Goal: Task Accomplishment & Management: Complete application form

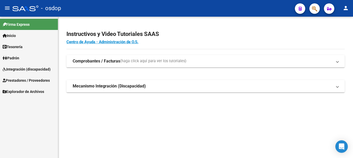
click at [30, 78] on span "Prestadores / Proveedores" at bounding box center [26, 80] width 47 height 6
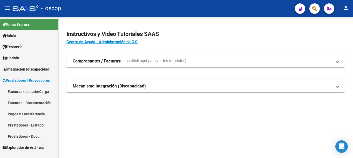
click at [30, 89] on link "Facturas - Listado/Carga" at bounding box center [29, 91] width 58 height 11
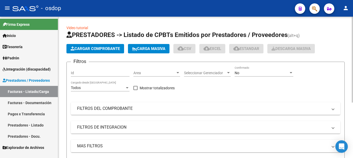
click at [96, 48] on span "Cargar Comprobante" at bounding box center [95, 48] width 49 height 5
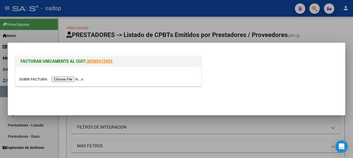
click at [72, 79] on input "file" at bounding box center [52, 78] width 66 height 5
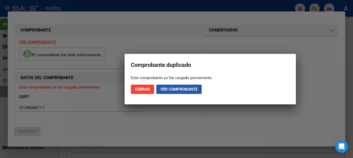
click at [170, 88] on span "Ver comprobante" at bounding box center [179, 89] width 37 height 5
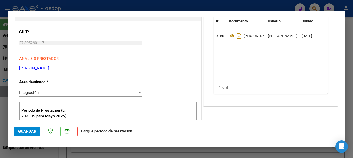
scroll to position [104, 0]
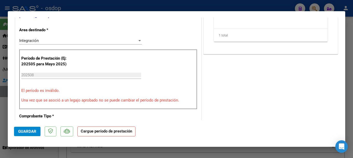
drag, startPoint x: 21, startPoint y: 91, endPoint x: 201, endPoint y: 100, distance: 179.7
click at [233, 103] on div "COMENTARIOS Comentarios De la Obra Social: Comentarios de la Obra Social (no vi…" at bounding box center [271, 158] width 137 height 479
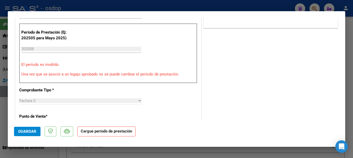
scroll to position [0, 0]
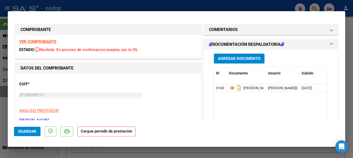
click at [37, 41] on strong "VER COMPROBANTE" at bounding box center [37, 41] width 37 height 5
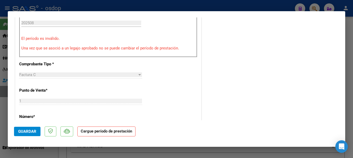
scroll to position [104, 0]
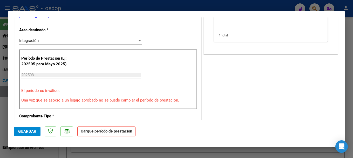
drag, startPoint x: 20, startPoint y: 91, endPoint x: 200, endPoint y: 93, distance: 179.7
click at [42, 59] on p "Período de Prestación (Ej: 202505 para Mayo 2025)" at bounding box center [47, 61] width 52 height 12
drag, startPoint x: 182, startPoint y: 101, endPoint x: 11, endPoint y: 104, distance: 170.7
click at [11, 104] on mat-dialog-content "COMPROBANTE VER COMPROBANTE ESTADO: Recibida. En proceso de confirmacion/acepta…" at bounding box center [177, 68] width 338 height 103
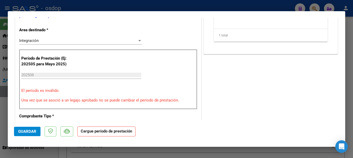
click at [123, 90] on p "El período es inválido." at bounding box center [108, 91] width 174 height 6
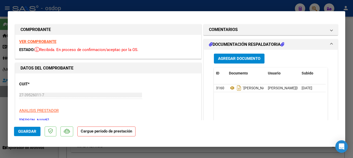
click at [171, 8] on div at bounding box center [176, 79] width 353 height 158
type input "$ 0,00"
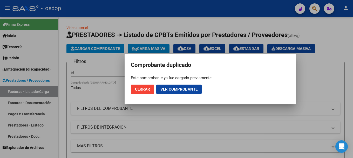
click at [142, 89] on span "Cerrar" at bounding box center [142, 89] width 15 height 5
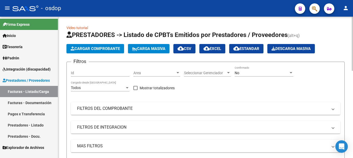
click at [105, 48] on span "Cargar Comprobante" at bounding box center [95, 48] width 49 height 5
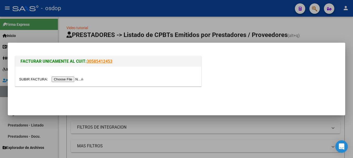
click at [69, 79] on input "file" at bounding box center [52, 78] width 66 height 5
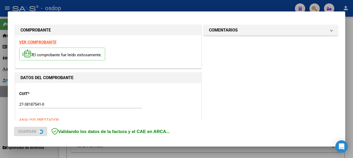
scroll to position [130, 0]
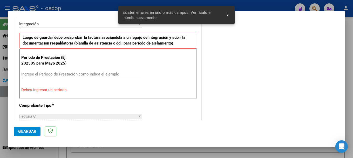
click at [229, 14] on span "x" at bounding box center [228, 15] width 2 height 5
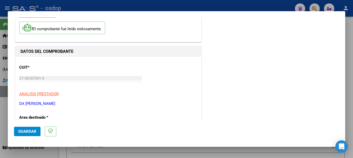
scroll to position [0, 0]
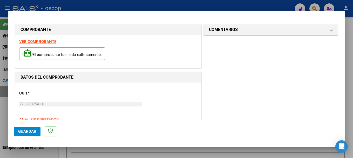
click at [40, 40] on strong "VER COMPROBANTE" at bounding box center [37, 41] width 37 height 5
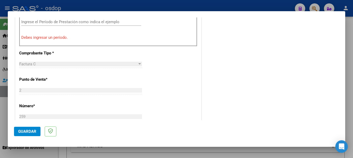
scroll to position [156, 0]
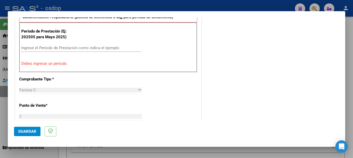
click at [45, 49] on input "Ingrese el Período de Prestación como indica el ejemplo" at bounding box center [81, 47] width 120 height 5
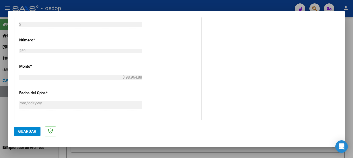
scroll to position [286, 0]
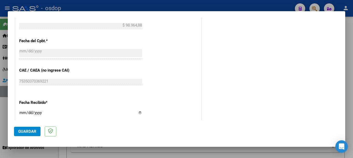
type input "202508"
click at [28, 132] on span "Guardar" at bounding box center [27, 131] width 18 height 5
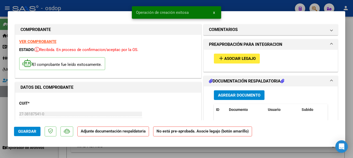
click at [235, 93] on span "Agregar Documento" at bounding box center [239, 95] width 42 height 5
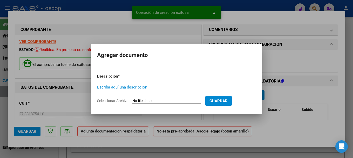
click at [120, 86] on input "Escriba aquí una descripcion" at bounding box center [152, 87] width 110 height 5
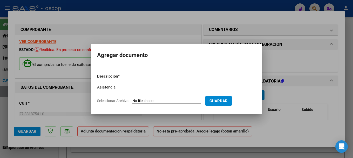
type input "Asistencia"
click at [150, 97] on form "Descripcion * Asistencia Escriba aquí una descripcion Seleccionar Archivo Guard…" at bounding box center [176, 88] width 159 height 38
click at [150, 99] on input "Seleccionar Archivo" at bounding box center [166, 100] width 69 height 5
type input "C:\fakepath\[PERSON_NAME][DATE].pdf"
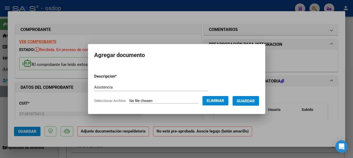
click at [252, 102] on span "Guardar" at bounding box center [246, 100] width 18 height 5
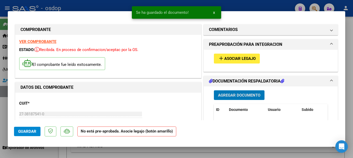
click at [233, 58] on span "Asociar Legajo" at bounding box center [239, 58] width 31 height 5
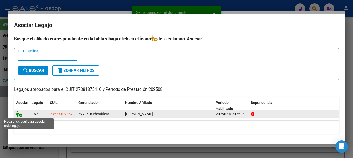
click at [17, 112] on icon at bounding box center [19, 114] width 6 height 6
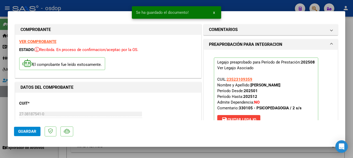
scroll to position [156, 0]
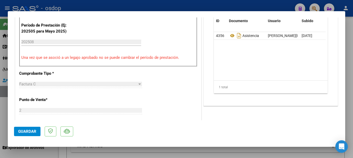
click at [27, 130] on span "Guardar" at bounding box center [27, 131] width 18 height 5
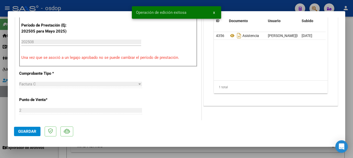
click at [99, 4] on div at bounding box center [176, 79] width 353 height 158
type input "$ 0,00"
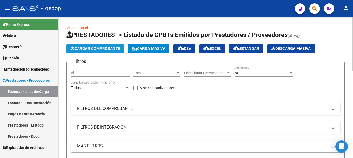
click at [98, 46] on span "Cargar Comprobante" at bounding box center [95, 48] width 49 height 5
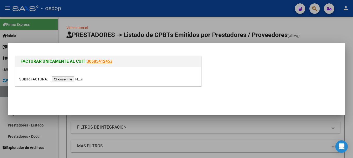
click at [68, 81] on input "file" at bounding box center [52, 78] width 66 height 5
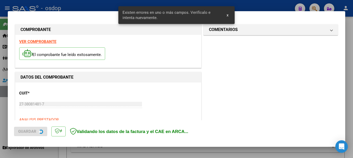
scroll to position [130, 0]
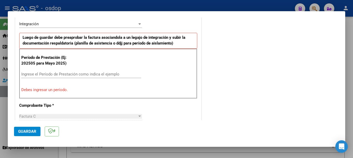
click at [47, 74] on input "Ingrese el Período de Prestación como indica el ejemplo" at bounding box center [81, 74] width 120 height 5
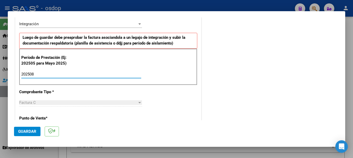
type input "202508"
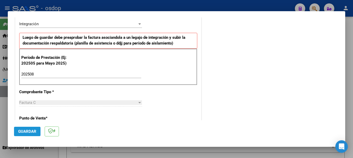
click at [28, 133] on span "Guardar" at bounding box center [27, 131] width 18 height 5
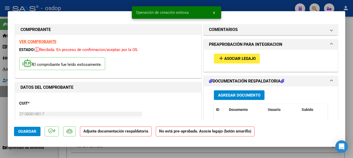
click at [231, 96] on span "Agregar Documento" at bounding box center [239, 95] width 42 height 5
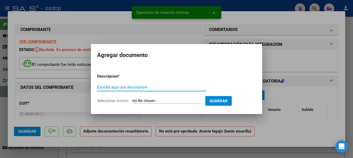
click at [132, 85] on input "Escriba aquí una descripcion" at bounding box center [152, 87] width 110 height 5
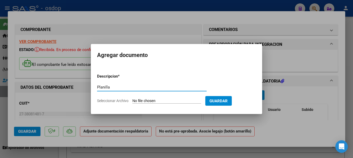
type input "Planilla"
click at [164, 100] on input "Seleccionar Archivo" at bounding box center [166, 100] width 69 height 5
type input "C:\fakepath\[PERSON_NAME] [PERSON_NAME][DATE].pdf"
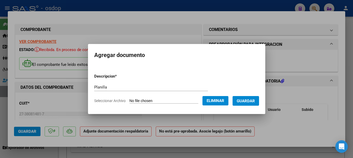
click at [253, 102] on span "Guardar" at bounding box center [246, 100] width 18 height 5
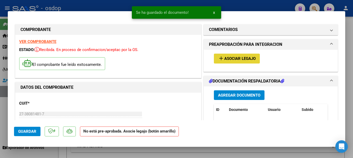
click at [244, 61] on button "add Asociar Legajo" at bounding box center [237, 59] width 46 height 10
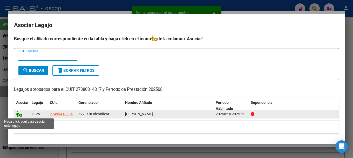
click at [17, 115] on icon at bounding box center [19, 114] width 6 height 6
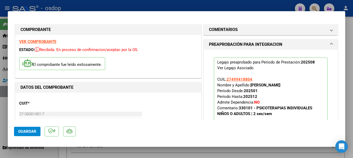
scroll to position [130, 0]
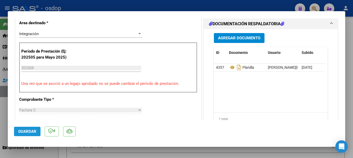
click at [25, 132] on span "Guardar" at bounding box center [27, 131] width 18 height 5
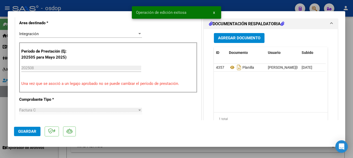
click at [75, 4] on div at bounding box center [176, 79] width 353 height 158
type input "$ 0,00"
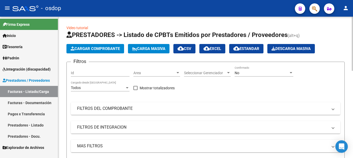
click at [103, 49] on span "Cargar Comprobante" at bounding box center [95, 48] width 49 height 5
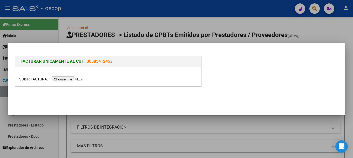
click at [67, 77] on input "file" at bounding box center [52, 78] width 66 height 5
click at [66, 80] on input "file" at bounding box center [52, 78] width 66 height 5
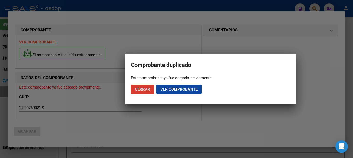
click at [144, 87] on span "Cerrar" at bounding box center [142, 89] width 15 height 5
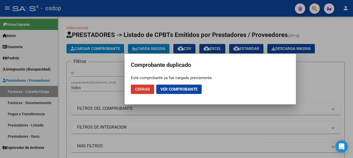
click at [145, 89] on span "Cerrar" at bounding box center [142, 89] width 15 height 5
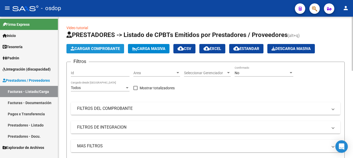
click at [105, 46] on span "Cargar Comprobante" at bounding box center [95, 48] width 49 height 5
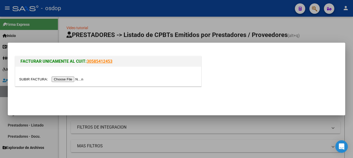
click at [72, 81] on input "file" at bounding box center [52, 78] width 66 height 5
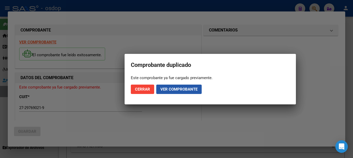
click at [179, 89] on span "Ver comprobante" at bounding box center [179, 89] width 37 height 5
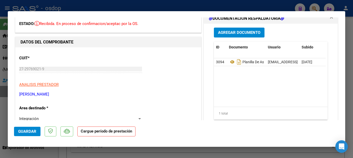
scroll to position [104, 0]
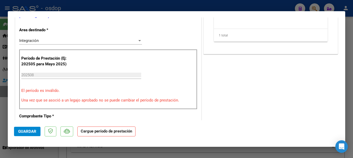
type input "$ 0,00"
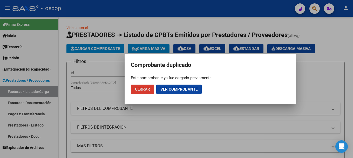
click at [141, 89] on span "Cerrar" at bounding box center [142, 89] width 15 height 5
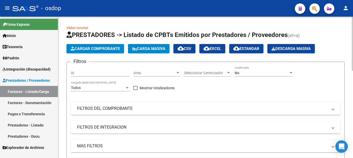
click at [111, 50] on span "Cargar Comprobante" at bounding box center [95, 48] width 49 height 5
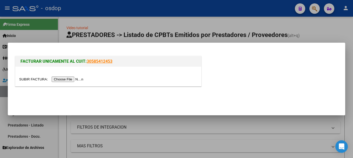
click at [81, 78] on input "file" at bounding box center [52, 78] width 66 height 5
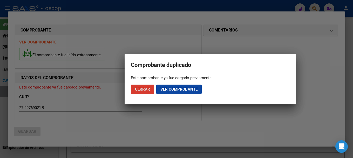
click at [181, 86] on button "Ver comprobante" at bounding box center [178, 88] width 45 height 9
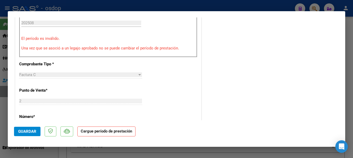
scroll to position [130, 0]
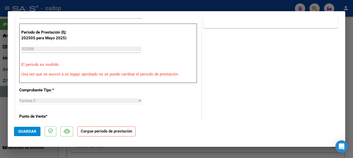
drag, startPoint x: 20, startPoint y: 73, endPoint x: 171, endPoint y: 73, distance: 150.6
click at [171, 73] on div "Período de Prestación (Ej: 202505 para Mayo 2025) 202508 Ingrese el Período de …" at bounding box center [108, 53] width 178 height 60
click at [228, 74] on div "COMENTARIOS Comentarios De la Obra Social: Comentarios de la Obra Social (no vi…" at bounding box center [271, 132] width 137 height 479
drag, startPoint x: 21, startPoint y: 65, endPoint x: 216, endPoint y: 77, distance: 195.9
click at [213, 76] on div "COMPROBANTE VER COMPROBANTE ESTADO: Recibida. En proceso de confirmacion/acepta…" at bounding box center [176, 132] width 325 height 479
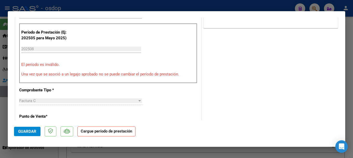
type input "$ 0,00"
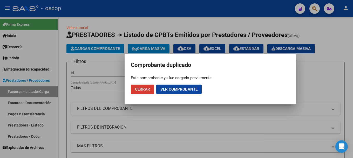
click at [132, 90] on button "Cerrar" at bounding box center [142, 88] width 23 height 9
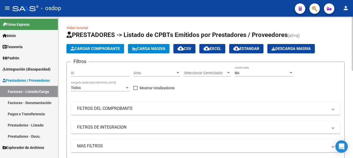
click at [104, 50] on span "Cargar Comprobante" at bounding box center [95, 48] width 49 height 5
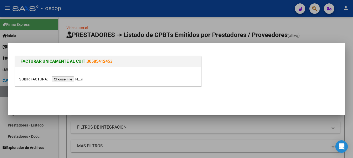
click at [72, 74] on div at bounding box center [108, 75] width 186 height 19
click at [72, 78] on input "file" at bounding box center [52, 78] width 66 height 5
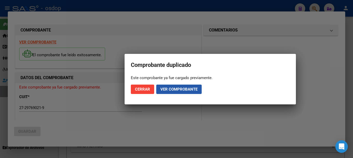
click at [173, 91] on span "Ver comprobante" at bounding box center [179, 89] width 37 height 5
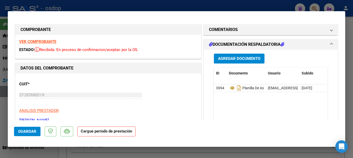
type input "$ 0,00"
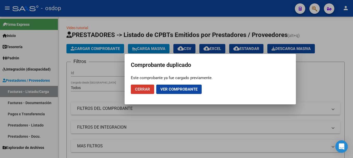
click at [142, 92] on button "Cerrar" at bounding box center [142, 88] width 23 height 9
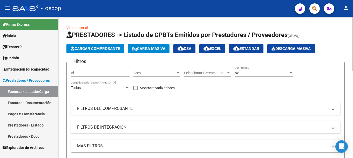
click at [103, 48] on span "Cargar Comprobante" at bounding box center [95, 48] width 49 height 5
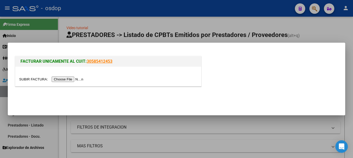
click at [79, 76] on input "file" at bounding box center [52, 78] width 66 height 5
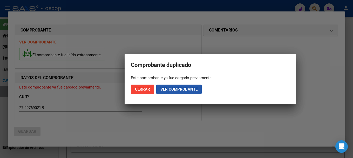
click at [163, 88] on span "Ver comprobante" at bounding box center [179, 89] width 37 height 5
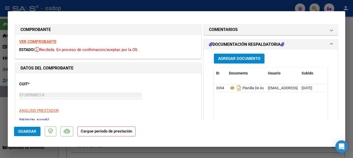
type input "$ 0,00"
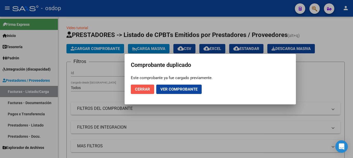
click at [140, 88] on span "Cerrar" at bounding box center [142, 89] width 15 height 5
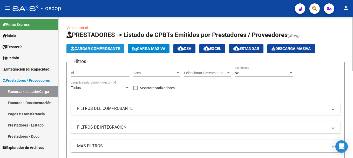
click at [78, 49] on span "Cargar Comprobante" at bounding box center [95, 48] width 49 height 5
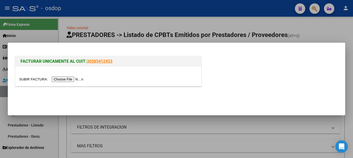
click at [67, 80] on input "file" at bounding box center [52, 78] width 66 height 5
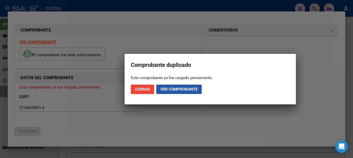
click at [170, 86] on button "Ver comprobante" at bounding box center [178, 88] width 45 height 9
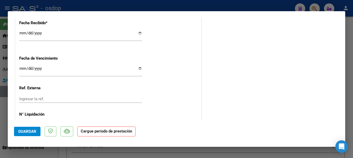
type input "$ 0,00"
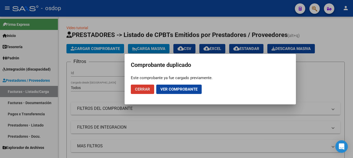
click at [147, 89] on span "Cerrar" at bounding box center [142, 89] width 15 height 5
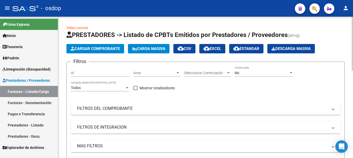
click at [106, 50] on span "Cargar Comprobante" at bounding box center [95, 48] width 49 height 5
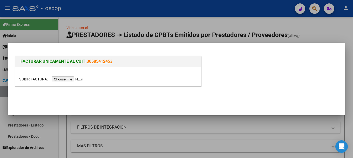
click at [76, 81] on input "file" at bounding box center [52, 78] width 66 height 5
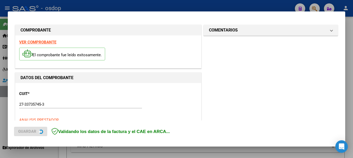
scroll to position [130, 0]
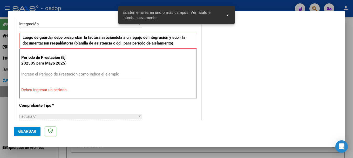
click at [84, 75] on input "Ingrese el Período de Prestación como indica el ejemplo" at bounding box center [81, 74] width 120 height 5
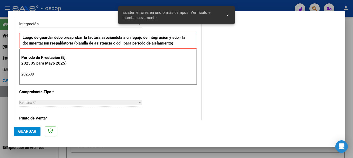
type input "202508"
click at [26, 132] on span "Guardar" at bounding box center [27, 131] width 18 height 5
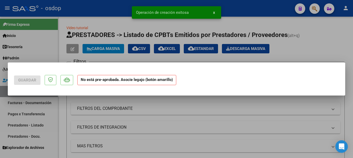
scroll to position [0, 0]
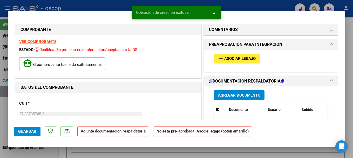
click at [236, 93] on span "Agregar Documento" at bounding box center [239, 95] width 42 height 5
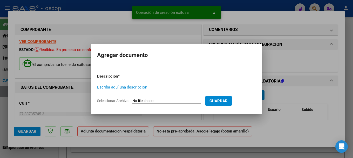
click at [132, 86] on input "Escriba aquí una descripcion" at bounding box center [152, 87] width 110 height 5
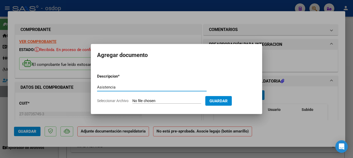
type input "Asistencia"
click at [151, 99] on input "Seleccionar Archivo" at bounding box center [166, 100] width 69 height 5
type input "C:\fakepath\[PERSON_NAME] [DATE].pdf"
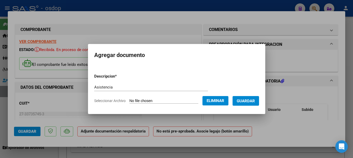
click at [252, 102] on span "Guardar" at bounding box center [246, 100] width 18 height 5
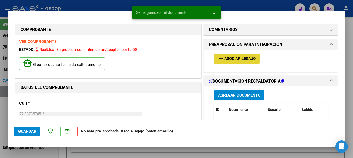
click at [227, 58] on span "Asociar Legajo" at bounding box center [239, 58] width 31 height 5
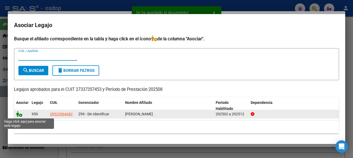
click at [20, 114] on icon at bounding box center [19, 114] width 6 height 6
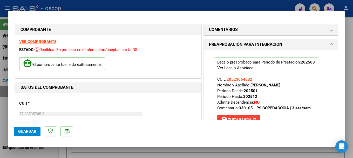
scroll to position [26, 0]
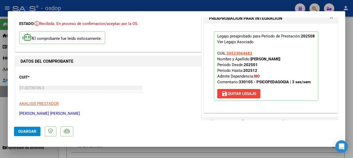
click at [29, 132] on span "Guardar" at bounding box center [27, 131] width 18 height 5
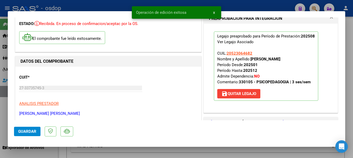
click at [77, 5] on div at bounding box center [176, 79] width 353 height 158
type input "$ 0,00"
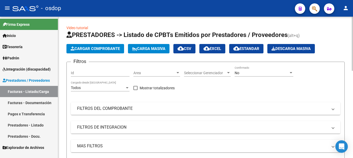
click at [94, 47] on span "Cargar Comprobante" at bounding box center [95, 48] width 49 height 5
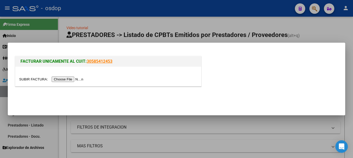
click at [82, 79] on input "file" at bounding box center [52, 78] width 66 height 5
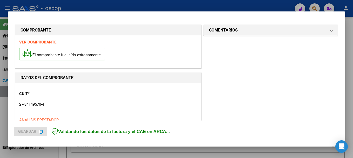
scroll to position [130, 0]
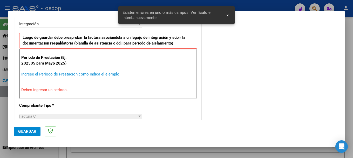
click at [45, 73] on input "Ingrese el Período de Prestación como indica el ejemplo" at bounding box center [81, 74] width 120 height 5
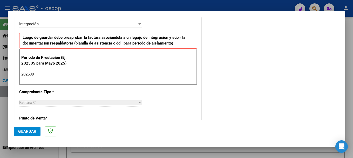
type input "202508"
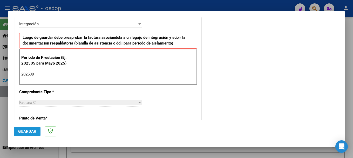
click at [27, 133] on span "Guardar" at bounding box center [27, 131] width 18 height 5
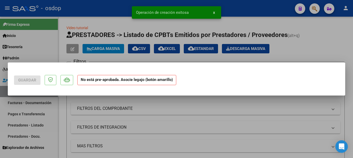
scroll to position [0, 0]
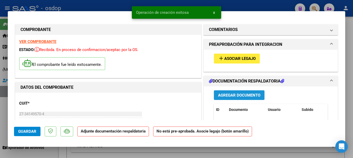
click at [232, 93] on span "Agregar Documento" at bounding box center [239, 95] width 42 height 5
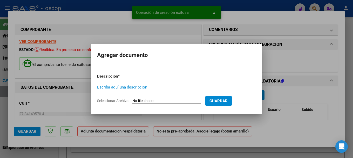
click at [127, 86] on input "Escriba aquí una descripcion" at bounding box center [152, 87] width 110 height 5
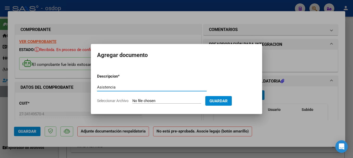
type input "Asistencia"
click at [148, 101] on input "Seleccionar Archivo" at bounding box center [166, 100] width 69 height 5
type input "C:\fakepath\[PERSON_NAME][DATE].pdf"
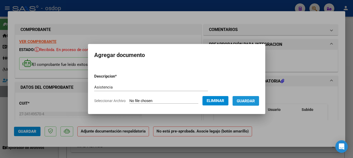
click at [253, 101] on span "Guardar" at bounding box center [246, 100] width 18 height 5
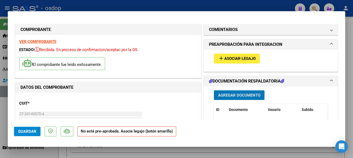
click at [228, 57] on span "Asociar Legajo" at bounding box center [239, 58] width 31 height 5
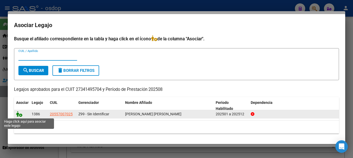
click at [20, 113] on icon at bounding box center [19, 114] width 6 height 6
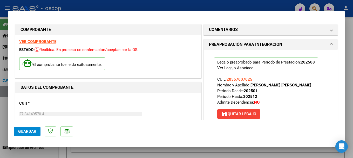
click at [29, 129] on span "Guardar" at bounding box center [27, 131] width 18 height 5
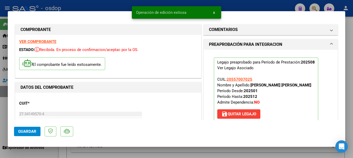
click at [62, 7] on div at bounding box center [176, 79] width 353 height 158
type input "$ 0,00"
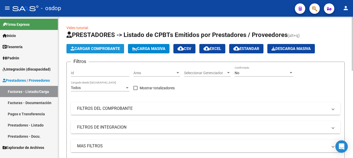
click at [107, 47] on span "Cargar Comprobante" at bounding box center [95, 48] width 49 height 5
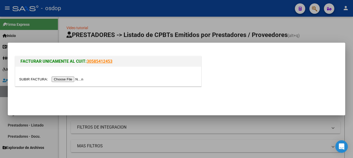
click at [66, 82] on input "file" at bounding box center [52, 78] width 66 height 5
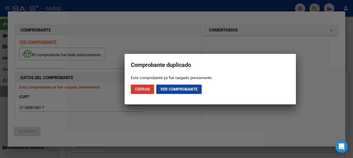
click at [146, 91] on button "Cerrar" at bounding box center [142, 88] width 23 height 9
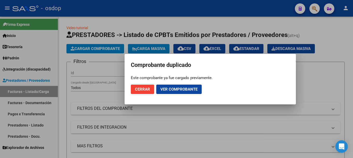
click at [139, 90] on span "Cerrar" at bounding box center [142, 89] width 15 height 5
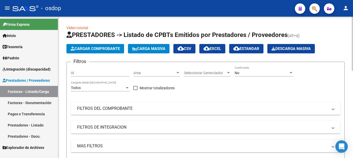
click at [90, 46] on span "Cargar Comprobante" at bounding box center [95, 48] width 49 height 5
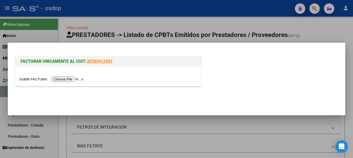
click at [62, 78] on input "file" at bounding box center [52, 78] width 66 height 5
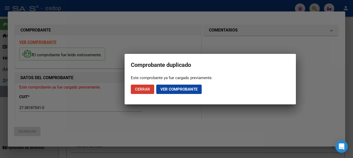
click at [139, 89] on span "Cerrar" at bounding box center [142, 89] width 15 height 5
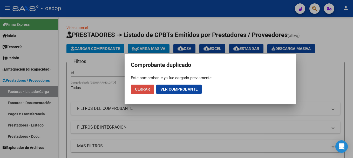
click at [140, 89] on span "Cerrar" at bounding box center [142, 89] width 15 height 5
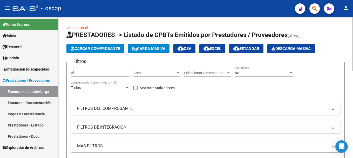
click at [113, 46] on button "Cargar Comprobante" at bounding box center [95, 48] width 58 height 9
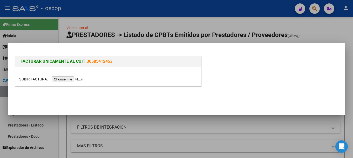
click at [69, 79] on input "file" at bounding box center [52, 78] width 66 height 5
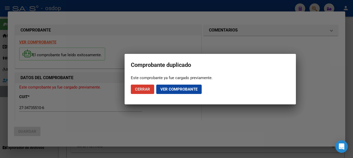
click at [139, 89] on span "Cerrar" at bounding box center [142, 89] width 15 height 5
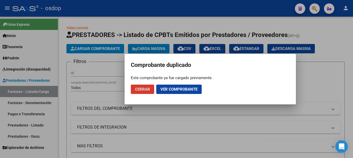
click at [166, 87] on span "Ver comprobante" at bounding box center [179, 89] width 37 height 5
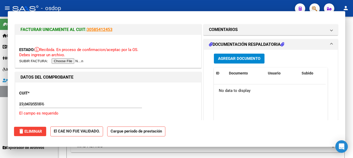
type input "$ 0,00"
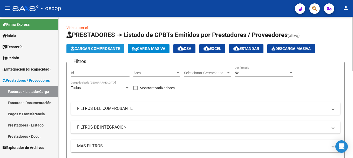
click at [91, 48] on span "Cargar Comprobante" at bounding box center [95, 48] width 49 height 5
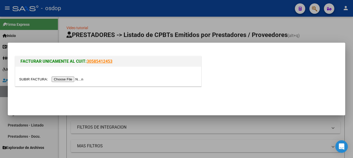
click at [69, 78] on input "file" at bounding box center [52, 78] width 66 height 5
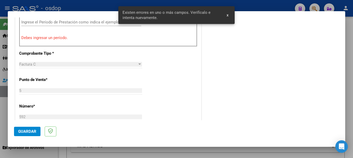
scroll to position [156, 0]
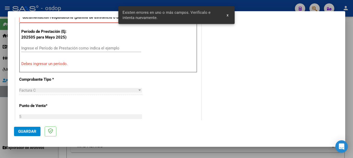
click at [43, 43] on div "Período de Prestación (Ej: 202505 para [DATE]) Ingrese el Período de Prestación…" at bounding box center [108, 48] width 178 height 50
click at [45, 48] on input "Ingrese el Período de Prestación como indica el ejemplo" at bounding box center [81, 48] width 120 height 5
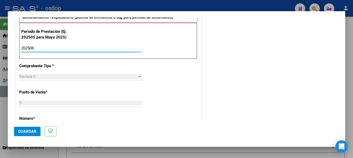
type input "202508"
click at [30, 130] on span "Guardar" at bounding box center [27, 131] width 18 height 5
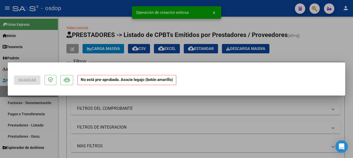
scroll to position [0, 0]
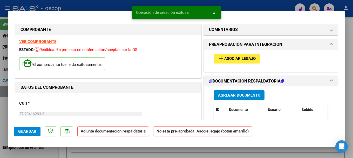
click at [232, 93] on span "Agregar Documento" at bounding box center [239, 95] width 42 height 5
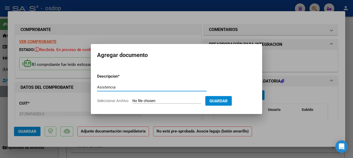
type input "Asistencia"
click at [162, 101] on input "Seleccionar Archivo" at bounding box center [166, 100] width 69 height 5
type input "C:\fakepath\[PERSON_NAME] [DATE].pdf"
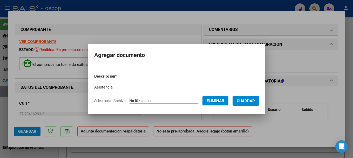
click at [248, 100] on span "Guardar" at bounding box center [246, 100] width 18 height 5
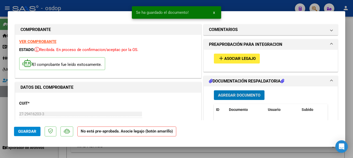
click at [236, 58] on span "Asociar Legajo" at bounding box center [239, 58] width 31 height 5
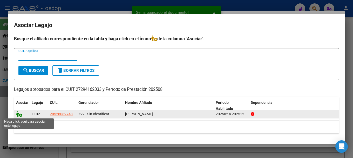
click at [19, 113] on icon at bounding box center [19, 114] width 6 height 6
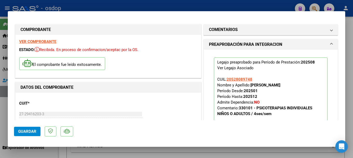
scroll to position [52, 0]
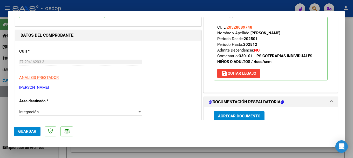
click at [24, 130] on span "Guardar" at bounding box center [27, 131] width 18 height 5
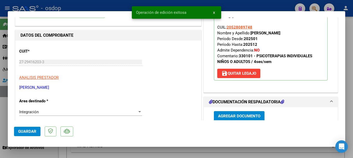
click at [88, 3] on div at bounding box center [176, 79] width 353 height 158
type input "$ 0,00"
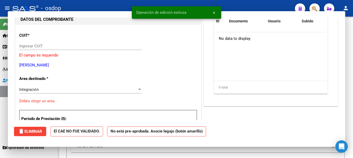
scroll to position [55, 0]
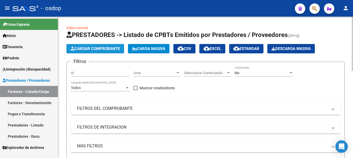
click at [94, 48] on span "Cargar Comprobante" at bounding box center [95, 48] width 49 height 5
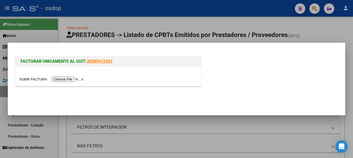
click at [77, 79] on input "file" at bounding box center [52, 78] width 66 height 5
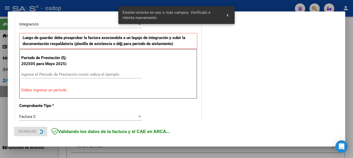
scroll to position [182, 0]
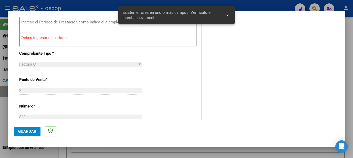
click at [42, 21] on input "Ingrese el Período de Prestación como indica el ejemplo" at bounding box center [81, 22] width 120 height 5
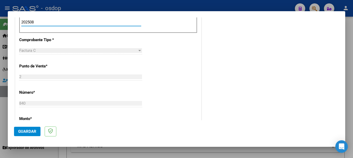
type input "202508"
click at [25, 132] on span "Guardar" at bounding box center [27, 131] width 18 height 5
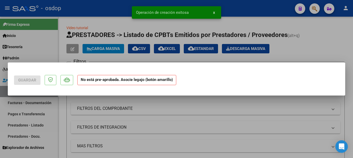
scroll to position [0, 0]
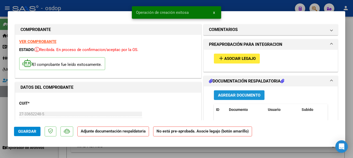
click at [218, 96] on span "Agregar Documento" at bounding box center [239, 95] width 42 height 5
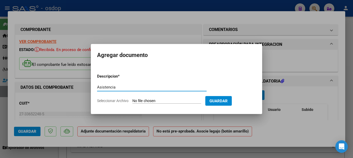
type input "Asistencia"
click at [161, 102] on input "Seleccionar Archivo" at bounding box center [166, 100] width 69 height 5
type input "C:\fakepath\[PERSON_NAME] [PERSON_NAME] [DATE].pdf"
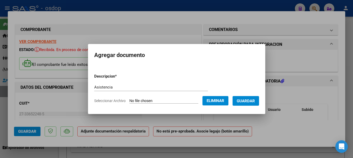
click at [247, 103] on span "Guardar" at bounding box center [246, 100] width 18 height 5
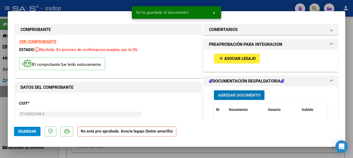
click at [223, 61] on button "add Asociar Legajo" at bounding box center [237, 59] width 46 height 10
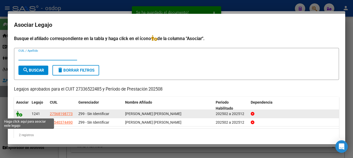
click at [18, 113] on icon at bounding box center [19, 114] width 6 height 6
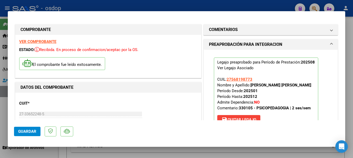
click at [30, 133] on span "Guardar" at bounding box center [27, 131] width 18 height 5
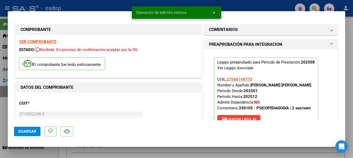
click at [82, 9] on div at bounding box center [176, 79] width 353 height 158
type input "$ 0,00"
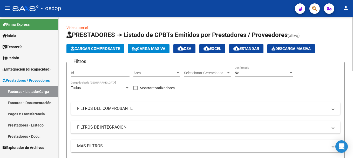
click at [83, 48] on span "Cargar Comprobante" at bounding box center [95, 48] width 49 height 5
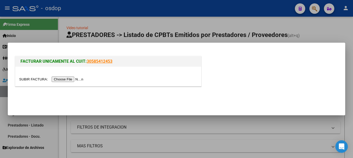
click at [61, 81] on input "file" at bounding box center [52, 78] width 66 height 5
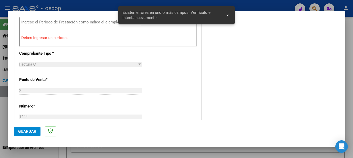
scroll to position [156, 0]
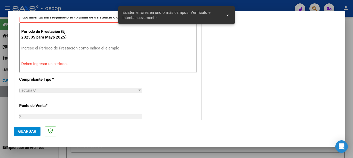
click at [40, 48] on input "Ingrese el Período de Prestación como indica el ejemplo" at bounding box center [81, 48] width 120 height 5
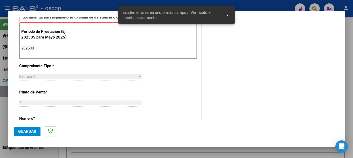
type input "202508"
click at [23, 127] on button "Guardar" at bounding box center [27, 130] width 26 height 9
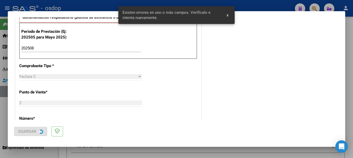
scroll to position [0, 0]
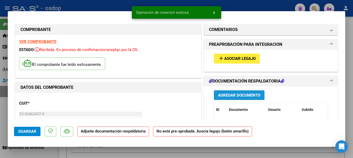
click at [220, 94] on span "Agregar Documento" at bounding box center [239, 95] width 42 height 5
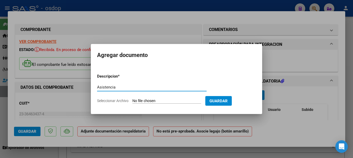
type input "Asistencia"
click at [161, 99] on input "Seleccionar Archivo" at bounding box center [166, 100] width 69 height 5
type input "C:\fakepath\[PERSON_NAME][DATE].pdf"
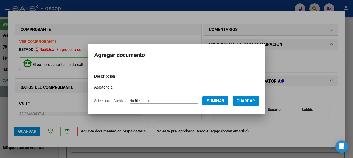
click at [253, 102] on span "Guardar" at bounding box center [246, 100] width 18 height 5
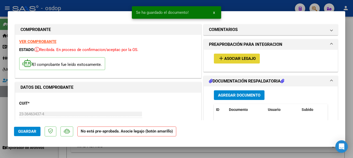
click at [229, 59] on span "Asociar Legajo" at bounding box center [239, 58] width 31 height 5
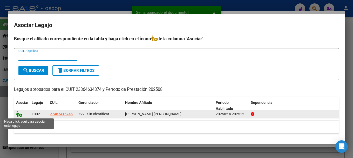
click at [20, 113] on icon at bounding box center [19, 114] width 6 height 6
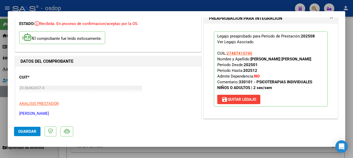
scroll to position [52, 0]
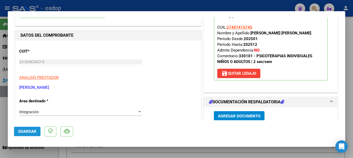
click at [30, 135] on button "Guardar" at bounding box center [27, 130] width 26 height 9
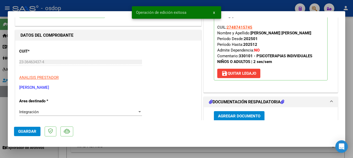
click at [50, 5] on div at bounding box center [176, 79] width 353 height 158
type input "$ 0,00"
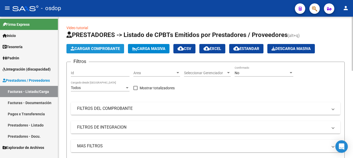
click at [104, 48] on span "Cargar Comprobante" at bounding box center [95, 48] width 49 height 5
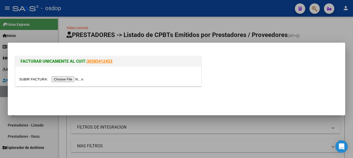
click at [64, 79] on input "file" at bounding box center [52, 78] width 66 height 5
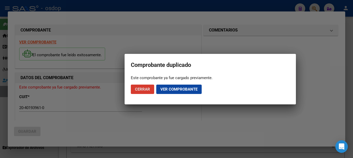
click at [186, 88] on span "Ver comprobante" at bounding box center [179, 89] width 37 height 5
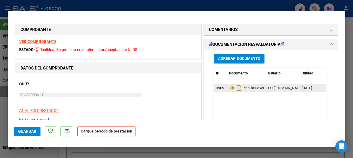
scroll to position [0, 65]
drag, startPoint x: 266, startPoint y: 86, endPoint x: 299, endPoint y: 87, distance: 33.0
click at [299, 87] on div "3909 Planilla De Asistencia [DATE] [EMAIL_ADDRESS][DOMAIN_NAME] - . [PERSON_NAM…" at bounding box center [283, 88] width 138 height 8
click at [292, 111] on datatable-body "3909 Planilla De Asistencia [DATE] [EMAIL_ADDRESS][DOMAIN_NAME] - . [PERSON_NAM…" at bounding box center [270, 108] width 112 height 48
click at [103, 8] on div at bounding box center [176, 79] width 353 height 158
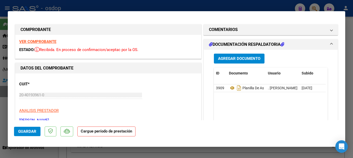
type input "$ 0,00"
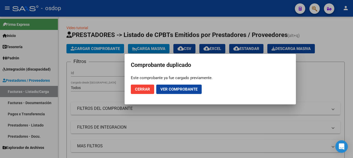
click at [162, 92] on button "Ver comprobante" at bounding box center [178, 88] width 45 height 9
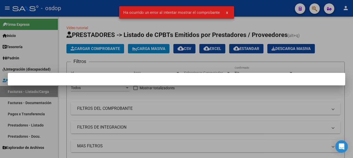
click at [226, 11] on span "x" at bounding box center [227, 12] width 2 height 5
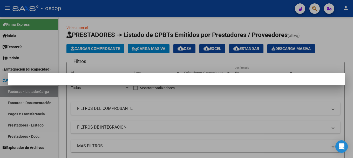
click at [177, 64] on div at bounding box center [176, 79] width 353 height 158
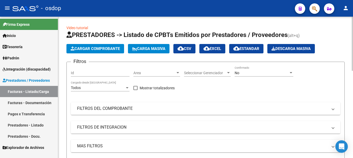
click at [100, 51] on button "Cargar Comprobante" at bounding box center [95, 48] width 58 height 9
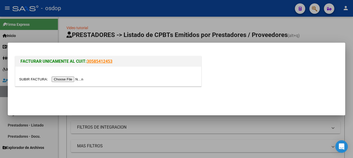
click at [73, 80] on input "file" at bounding box center [52, 78] width 66 height 5
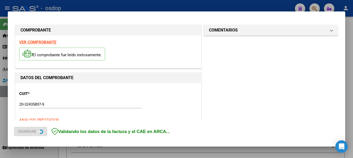
scroll to position [130, 0]
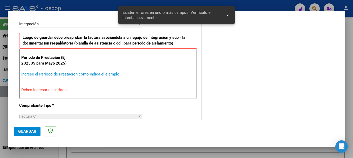
click at [51, 73] on input "Ingrese el Período de Prestación como indica el ejemplo" at bounding box center [81, 74] width 120 height 5
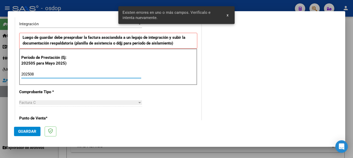
type input "202508"
click at [25, 132] on span "Guardar" at bounding box center [27, 131] width 18 height 5
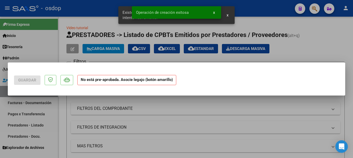
scroll to position [0, 0]
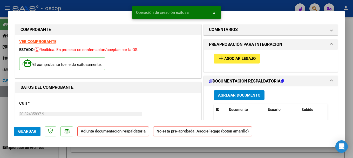
click at [232, 95] on span "Agregar Documento" at bounding box center [239, 95] width 42 height 5
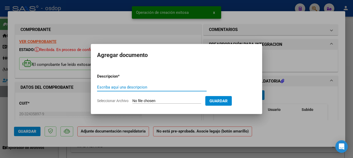
click at [123, 86] on input "Escriba aquí una descripcion" at bounding box center [152, 87] width 110 height 5
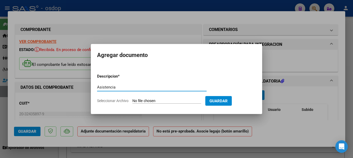
type input "Asistencia"
click at [151, 101] on input "Seleccionar Archivo" at bounding box center [166, 100] width 69 height 5
type input "C:\fakepath\Blanco [PERSON_NAME] [DATE].pdf"
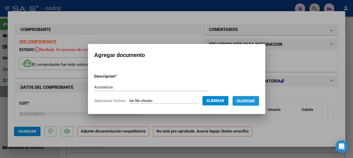
click at [246, 99] on span "Guardar" at bounding box center [246, 100] width 18 height 5
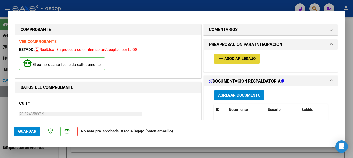
click at [226, 58] on span "Asociar Legajo" at bounding box center [239, 58] width 31 height 5
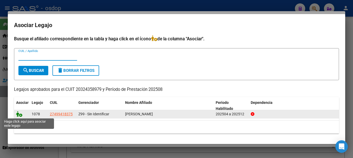
click at [18, 113] on icon at bounding box center [19, 114] width 6 height 6
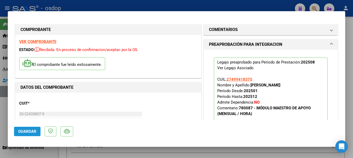
click at [21, 128] on button "Guardar" at bounding box center [27, 130] width 26 height 9
click at [26, 131] on span "Guardar" at bounding box center [27, 131] width 18 height 5
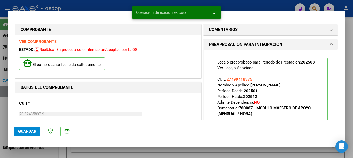
click at [98, 3] on div at bounding box center [176, 79] width 353 height 158
type input "$ 0,00"
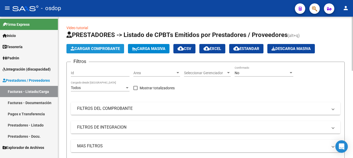
click at [90, 47] on span "Cargar Comprobante" at bounding box center [95, 48] width 49 height 5
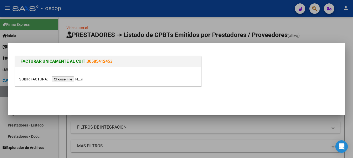
click at [79, 79] on input "file" at bounding box center [52, 78] width 66 height 5
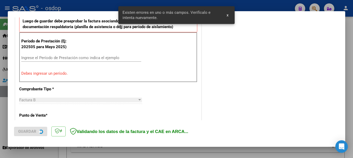
scroll to position [182, 0]
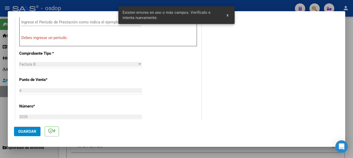
click at [49, 23] on input "Ingrese el Período de Prestación como indica el ejemplo" at bounding box center [81, 22] width 120 height 5
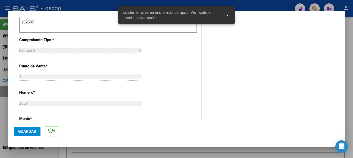
type input "202507"
click at [24, 132] on span "Guardar" at bounding box center [27, 131] width 18 height 5
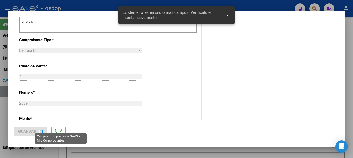
scroll to position [0, 0]
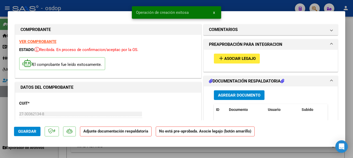
click at [232, 93] on span "Agregar Documento" at bounding box center [239, 95] width 42 height 5
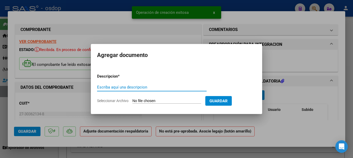
click at [105, 88] on input "Escriba aquí una descripcion" at bounding box center [152, 87] width 110 height 5
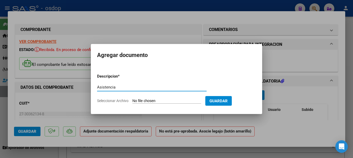
type input "Asistencia"
click at [155, 99] on input "Seleccionar Archivo" at bounding box center [166, 100] width 69 height 5
type input "C:\fakepath\[PERSON_NAME][DATE].pdf"
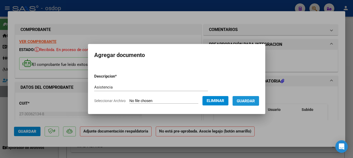
click at [252, 98] on span "Guardar" at bounding box center [246, 100] width 18 height 5
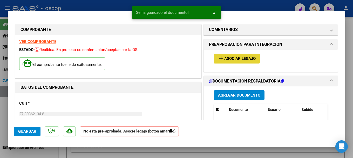
click at [230, 56] on button "add Asociar Legajo" at bounding box center [237, 59] width 46 height 10
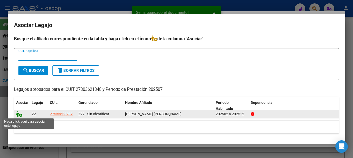
click at [19, 113] on icon at bounding box center [19, 114] width 6 height 6
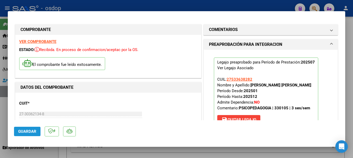
click at [31, 132] on span "Guardar" at bounding box center [27, 131] width 18 height 5
click at [152, 4] on div at bounding box center [176, 79] width 353 height 158
type input "$ 0,00"
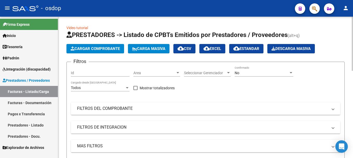
click at [99, 46] on span "Cargar Comprobante" at bounding box center [95, 48] width 49 height 5
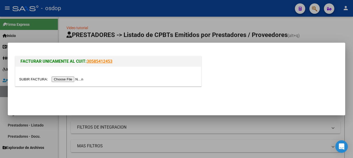
click at [78, 78] on input "file" at bounding box center [52, 78] width 66 height 5
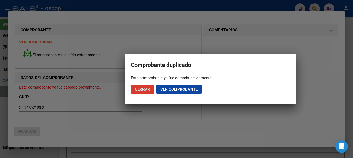
click at [173, 89] on span "Ver comprobante" at bounding box center [179, 89] width 37 height 5
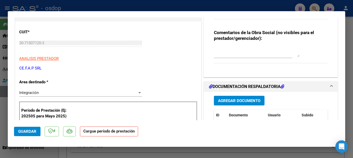
scroll to position [104, 0]
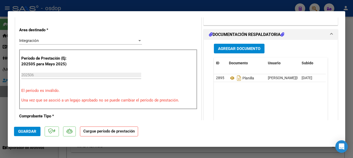
click at [85, 5] on div at bounding box center [176, 79] width 353 height 158
type input "$ 0,00"
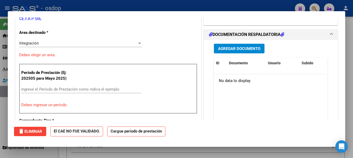
scroll to position [0, 0]
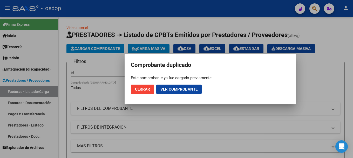
click at [144, 90] on span "Cerrar" at bounding box center [142, 89] width 15 height 5
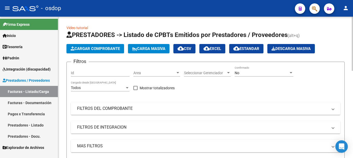
click at [87, 47] on span "Cargar Comprobante" at bounding box center [95, 48] width 49 height 5
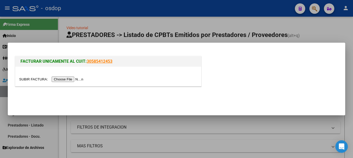
click at [66, 79] on input "file" at bounding box center [52, 78] width 66 height 5
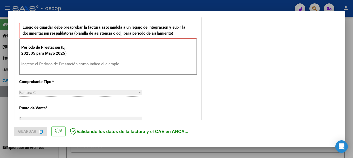
scroll to position [130, 0]
click at [48, 56] on p "Período de Prestación (Ej: 202505 para Mayo 2025)" at bounding box center [47, 51] width 52 height 12
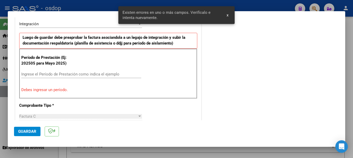
click at [53, 72] on input "Ingrese el Período de Prestación como indica el ejemplo" at bounding box center [81, 74] width 120 height 5
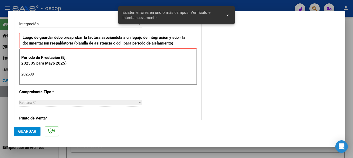
type input "202508"
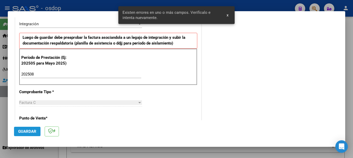
click at [24, 130] on span "Guardar" at bounding box center [27, 131] width 18 height 5
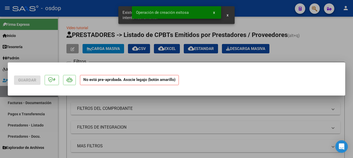
scroll to position [0, 0]
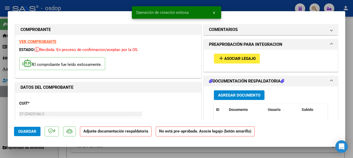
click at [232, 96] on span "Agregar Documento" at bounding box center [239, 95] width 42 height 5
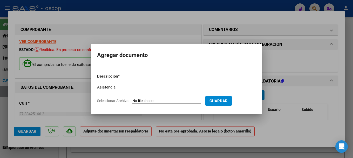
type input "Asistencia"
click at [149, 99] on input "Seleccionar Archivo" at bounding box center [166, 100] width 69 height 5
type input "C:\fakepath\[PERSON_NAME][DATE].pdf"
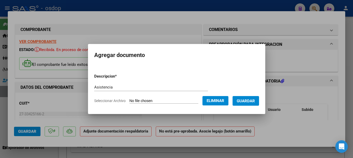
click at [249, 103] on span "Guardar" at bounding box center [246, 100] width 18 height 5
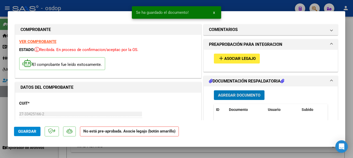
click at [228, 59] on span "Asociar Legajo" at bounding box center [239, 58] width 31 height 5
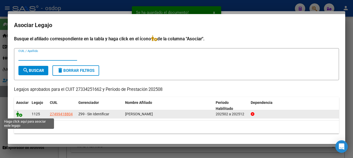
click at [18, 113] on icon at bounding box center [19, 114] width 6 height 6
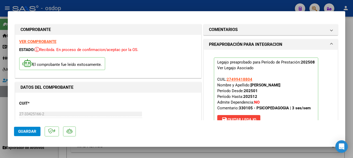
click at [28, 133] on span "Guardar" at bounding box center [27, 131] width 18 height 5
click at [28, 134] on button "Guardar" at bounding box center [27, 130] width 26 height 9
click at [89, 8] on div at bounding box center [176, 79] width 353 height 158
type input "$ 0,00"
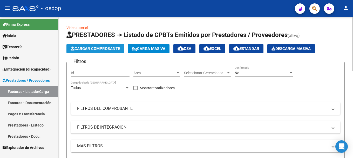
click at [109, 45] on button "Cargar Comprobante" at bounding box center [95, 48] width 58 height 9
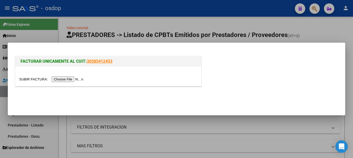
click at [70, 81] on input "file" at bounding box center [52, 78] width 66 height 5
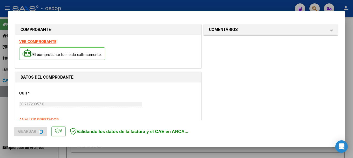
scroll to position [130, 0]
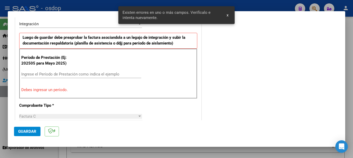
click at [82, 70] on div "Ingrese el Período de Prestación como indica el ejemplo" at bounding box center [81, 74] width 120 height 8
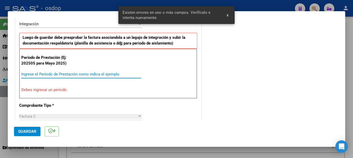
click at [82, 75] on input "Ingrese el Período de Prestación como indica el ejemplo" at bounding box center [81, 74] width 120 height 5
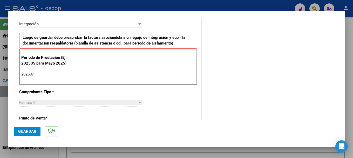
type input "202507"
click at [34, 132] on span "Guardar" at bounding box center [27, 131] width 18 height 5
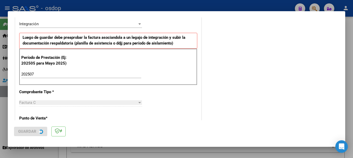
scroll to position [0, 0]
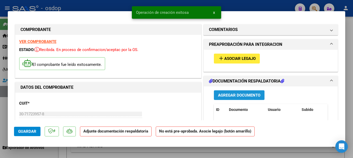
click at [242, 98] on button "Agregar Documento" at bounding box center [239, 95] width 51 height 10
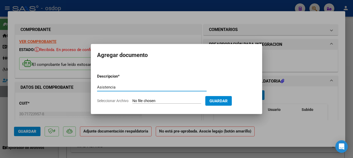
type input "Asistencia"
click at [146, 102] on input "Seleccionar Archivo" at bounding box center [166, 100] width 69 height 5
type input "C:\fakepath\[PERSON_NAME] saie .pdf"
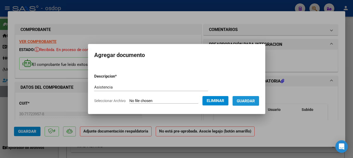
click at [249, 100] on span "Guardar" at bounding box center [246, 100] width 18 height 5
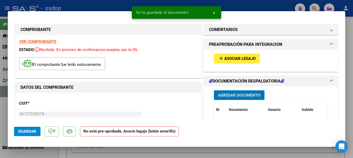
click at [237, 57] on span "Asociar Legajo" at bounding box center [239, 58] width 31 height 5
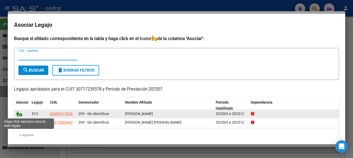
click at [18, 115] on icon at bounding box center [19, 114] width 6 height 6
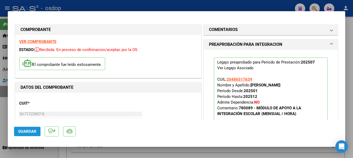
click at [34, 129] on span "Guardar" at bounding box center [27, 131] width 18 height 5
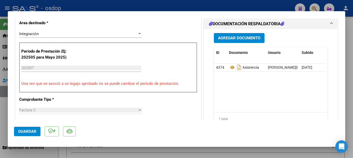
click at [28, 133] on span "Guardar" at bounding box center [27, 131] width 18 height 5
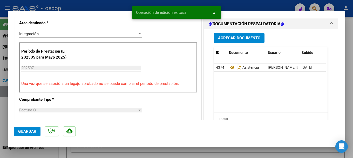
click at [87, 5] on div at bounding box center [176, 79] width 353 height 158
type input "$ 0,00"
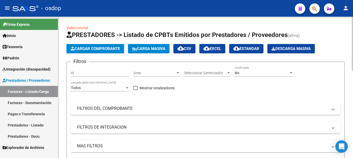
click at [102, 42] on app-list-header "PRESTADORES -> Listado de CPBTs Emitidos por Prestadores / Proveedores (alt+q) …" at bounding box center [205, 114] width 278 height 166
click at [103, 45] on button "Cargar Comprobante" at bounding box center [95, 48] width 58 height 9
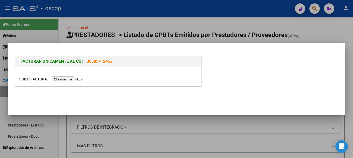
click at [71, 79] on input "file" at bounding box center [52, 78] width 66 height 5
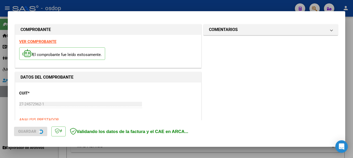
scroll to position [130, 0]
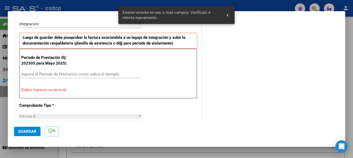
click at [67, 71] on div "Ingrese el Período de Prestación como indica el ejemplo" at bounding box center [81, 74] width 120 height 8
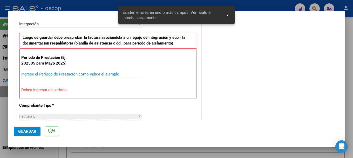
click at [65, 72] on input "Ingrese el Período de Prestación como indica el ejemplo" at bounding box center [81, 74] width 120 height 5
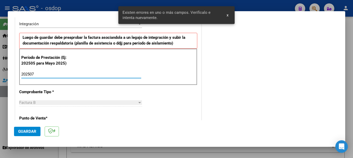
type input "202507"
click at [24, 137] on mat-dialog-actions "Guardar" at bounding box center [176, 130] width 325 height 21
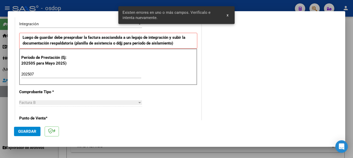
click at [23, 132] on span "Guardar" at bounding box center [27, 131] width 18 height 5
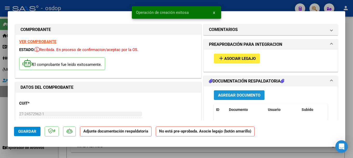
click at [238, 97] on span "Agregar Documento" at bounding box center [239, 95] width 42 height 5
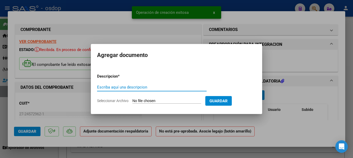
drag, startPoint x: 132, startPoint y: 87, endPoint x: 128, endPoint y: 87, distance: 3.9
click at [128, 88] on input "Escriba aquí una descripcion" at bounding box center [152, 87] width 110 height 5
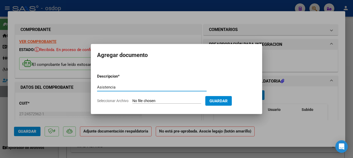
type input "Asistencia"
click at [159, 101] on input "Seleccionar Archivo" at bounding box center [166, 100] width 69 height 5
type input "C:\fakepath\osdop-julio-escuela.pdf"
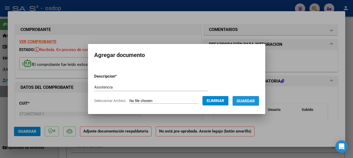
click at [249, 101] on span "Guardar" at bounding box center [246, 100] width 18 height 5
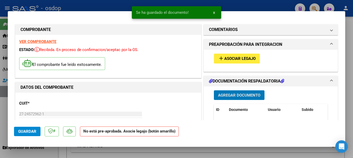
click at [236, 57] on span "Asociar Legajo" at bounding box center [239, 58] width 31 height 5
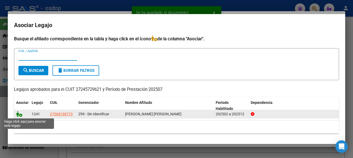
click at [18, 113] on icon at bounding box center [19, 114] width 6 height 6
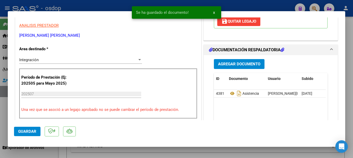
scroll to position [130, 0]
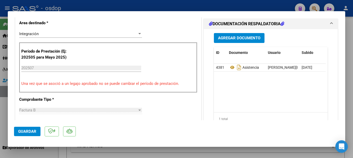
click at [22, 129] on span "Guardar" at bounding box center [27, 131] width 18 height 5
drag, startPoint x: 276, startPoint y: 6, endPoint x: 272, endPoint y: 0, distance: 7.2
click at [273, 1] on div at bounding box center [176, 79] width 353 height 158
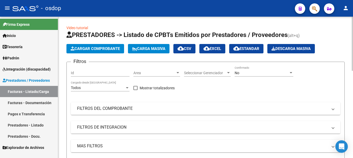
click at [89, 46] on button "Cargar Comprobante" at bounding box center [95, 48] width 58 height 9
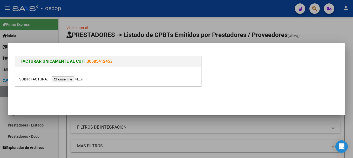
click at [68, 78] on input "file" at bounding box center [52, 78] width 66 height 5
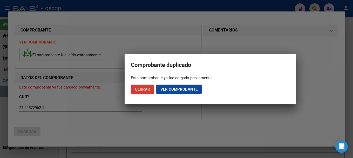
click at [176, 87] on span "Ver comprobante" at bounding box center [179, 89] width 37 height 5
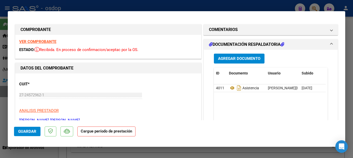
click at [251, 7] on div at bounding box center [176, 79] width 353 height 158
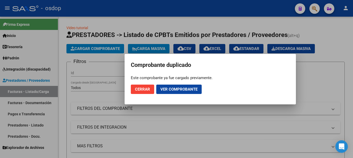
click at [147, 90] on span "Cerrar" at bounding box center [142, 89] width 15 height 5
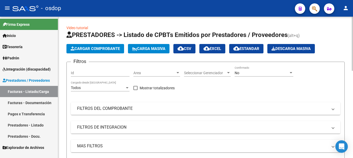
click at [105, 49] on span "Cargar Comprobante" at bounding box center [95, 48] width 49 height 5
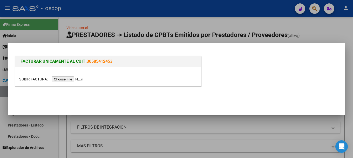
click at [81, 80] on input "file" at bounding box center [52, 78] width 66 height 5
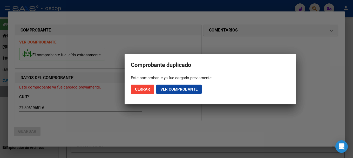
click at [180, 89] on span "Ver comprobante" at bounding box center [179, 89] width 37 height 5
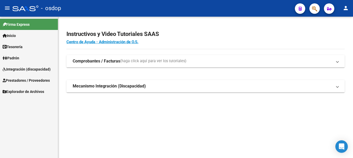
click at [28, 80] on span "Prestadores / Proveedores" at bounding box center [26, 80] width 47 height 6
click at [35, 80] on span "Prestadores / Proveedores" at bounding box center [26, 80] width 47 height 6
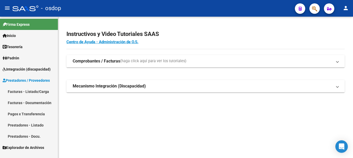
drag, startPoint x: 37, startPoint y: 89, endPoint x: 42, endPoint y: 80, distance: 10.2
click at [37, 89] on link "Facturas - Listado/Carga" at bounding box center [29, 91] width 58 height 11
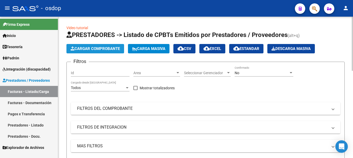
click at [90, 50] on span "Cargar Comprobante" at bounding box center [95, 48] width 49 height 5
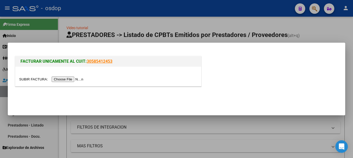
click at [74, 79] on input "file" at bounding box center [52, 78] width 66 height 5
click at [69, 80] on input "file" at bounding box center [52, 78] width 66 height 5
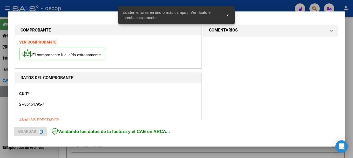
scroll to position [130, 0]
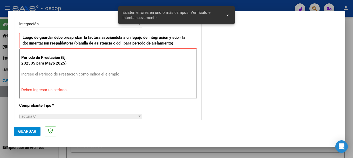
click at [46, 72] on input "Ingrese el Período de Prestación como indica el ejemplo" at bounding box center [81, 74] width 120 height 5
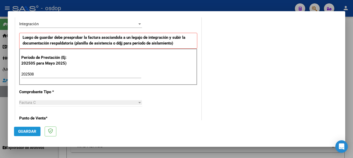
click at [29, 129] on span "Guardar" at bounding box center [27, 131] width 18 height 5
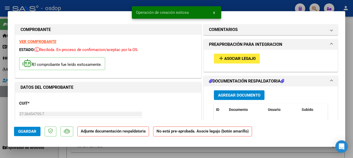
click at [218, 96] on span "Agregar Documento" at bounding box center [239, 95] width 42 height 5
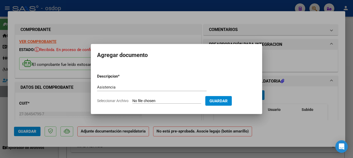
drag, startPoint x: 155, startPoint y: 97, endPoint x: 155, endPoint y: 101, distance: 4.2
click at [155, 97] on form "Descripcion * Asistencia Escriba aquí una descripcion Seleccionar Archivo Guard…" at bounding box center [176, 88] width 159 height 38
click at [155, 101] on input "Seleccionar Archivo" at bounding box center [166, 100] width 69 height 5
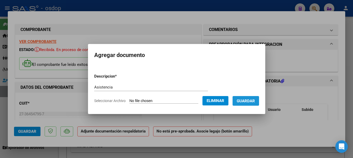
click at [248, 100] on span "Guardar" at bounding box center [246, 100] width 18 height 5
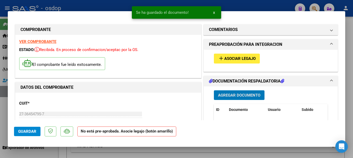
click at [231, 56] on span "add Asociar Legajo" at bounding box center [237, 58] width 38 height 5
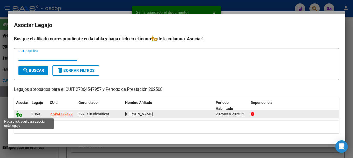
click at [19, 113] on icon at bounding box center [19, 114] width 6 height 6
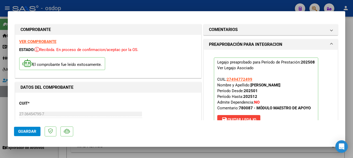
click at [24, 131] on span "Guardar" at bounding box center [27, 131] width 18 height 5
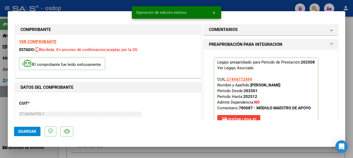
click at [97, 5] on div at bounding box center [176, 79] width 353 height 158
